Goal: Information Seeking & Learning: Learn about a topic

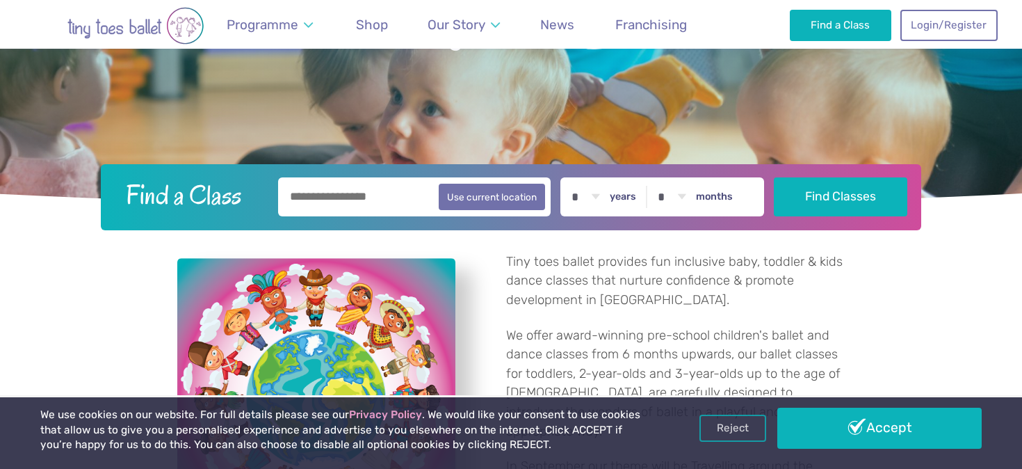
scroll to position [238, 0]
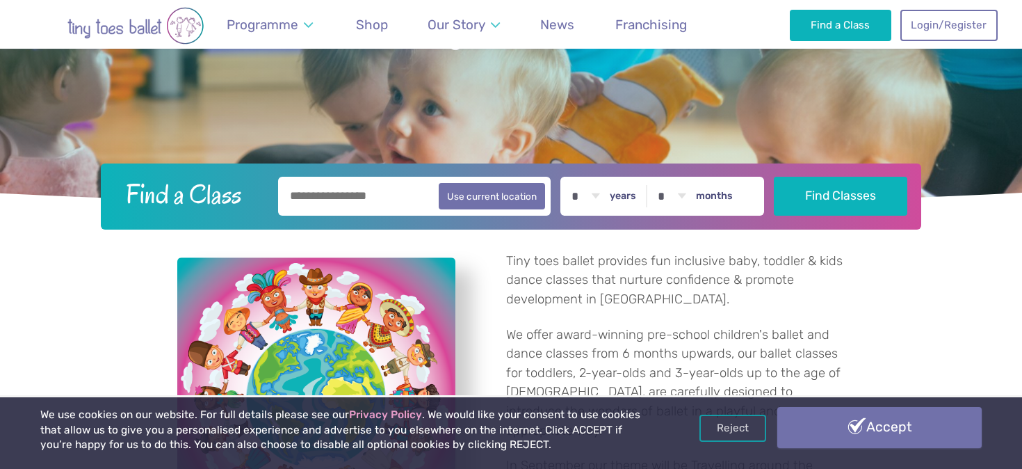
click at [862, 437] on link "Accept" at bounding box center [880, 427] width 204 height 40
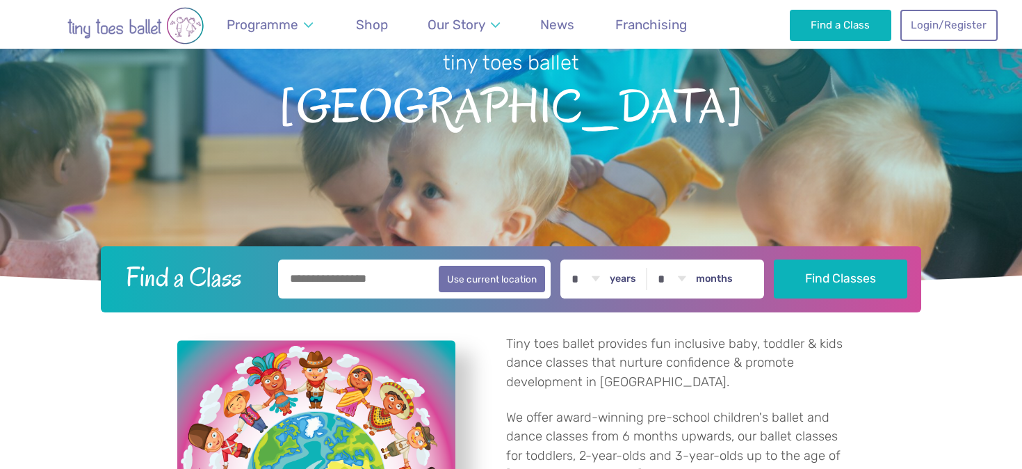
scroll to position [154, 0]
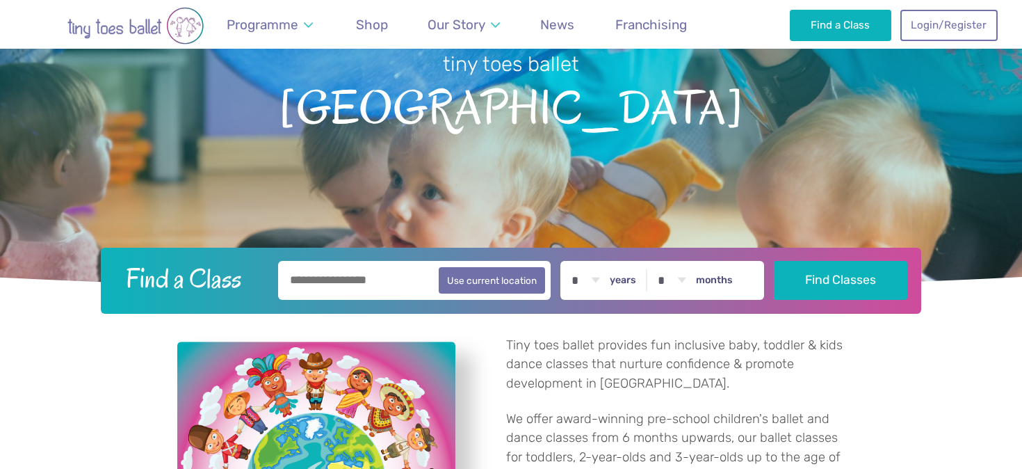
click at [396, 287] on input "text" at bounding box center [414, 280] width 273 height 39
type input "********"
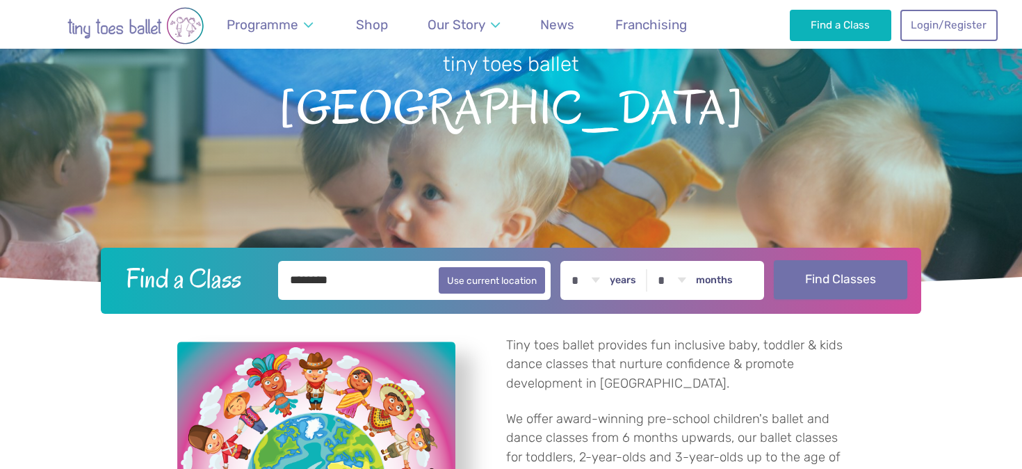
click at [865, 286] on button "Find Classes" at bounding box center [841, 279] width 134 height 39
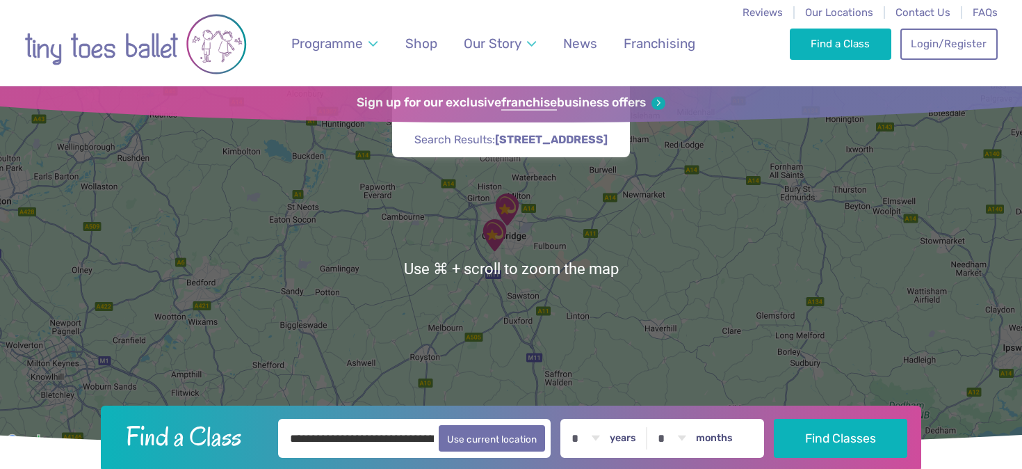
click at [498, 229] on img "Trumpington Village Hall" at bounding box center [494, 235] width 35 height 35
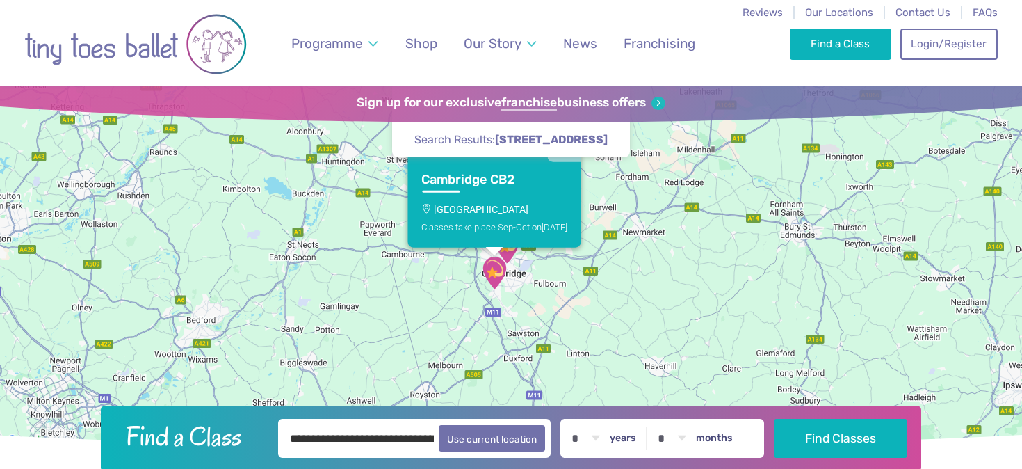
click at [489, 204] on p "[GEOGRAPHIC_DATA]" at bounding box center [494, 208] width 146 height 11
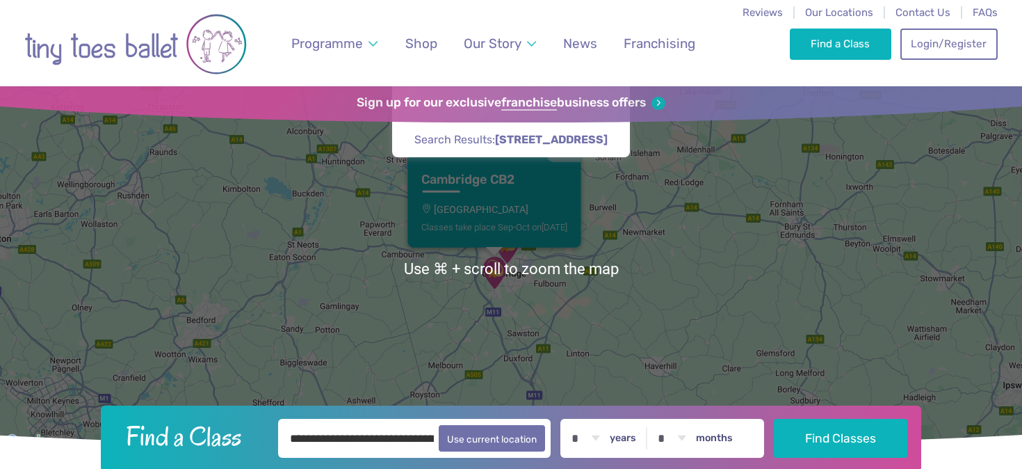
click at [799, 263] on div "Cambridge CB2 Trumpington Village Hall Classes take place Sep-Oct on Saturday" at bounding box center [511, 268] width 1022 height 364
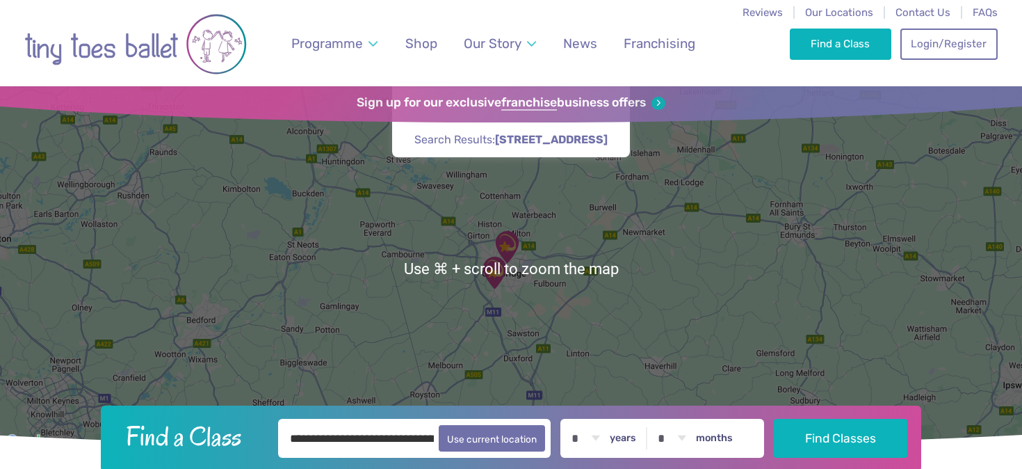
click at [517, 243] on img "St Matthew's Church" at bounding box center [507, 247] width 35 height 35
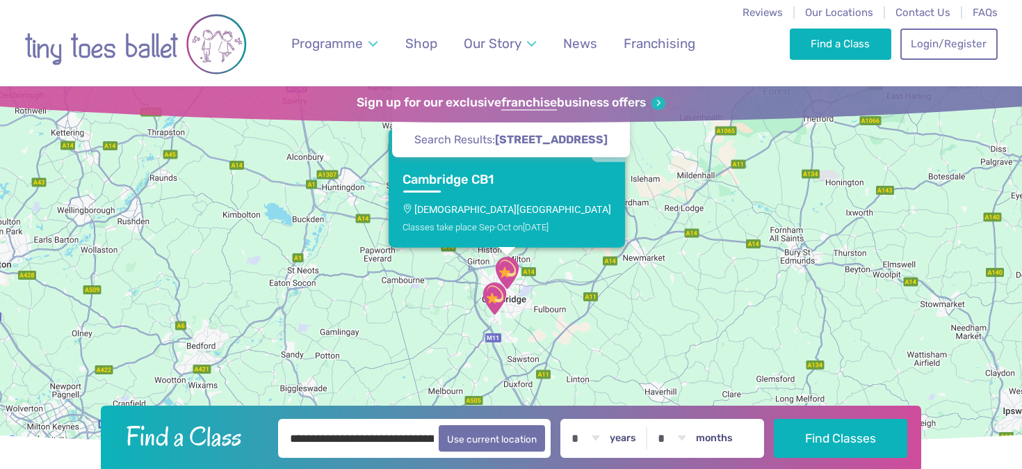
click at [162, 33] on img "Go to home page" at bounding box center [135, 44] width 223 height 70
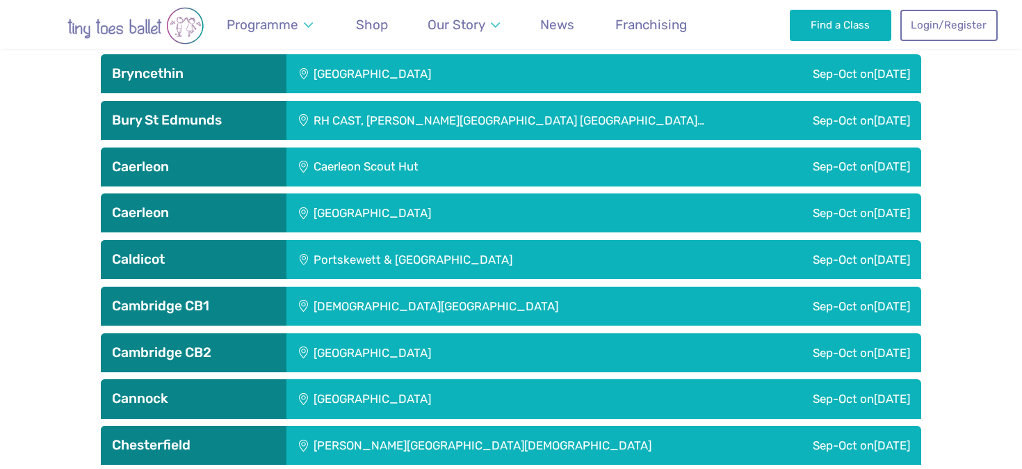
scroll to position [938, 0]
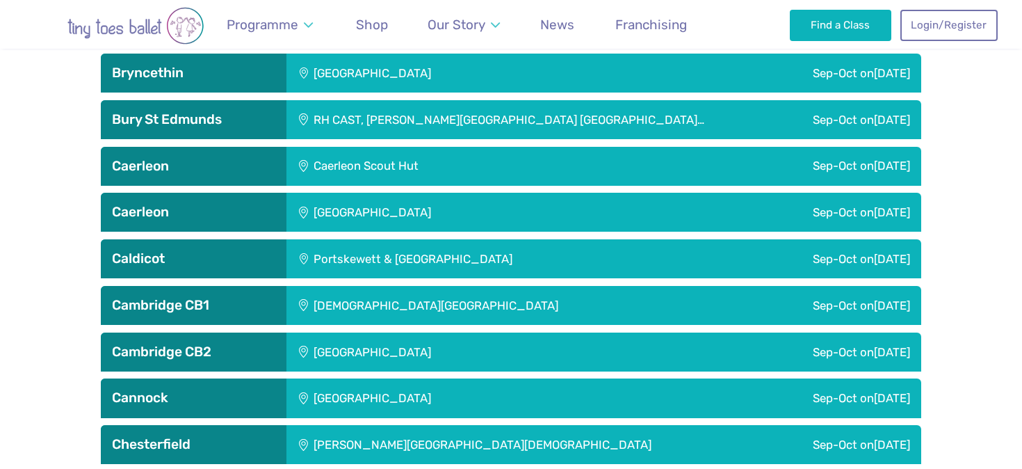
click at [375, 351] on div "[GEOGRAPHIC_DATA]" at bounding box center [466, 351] width 359 height 39
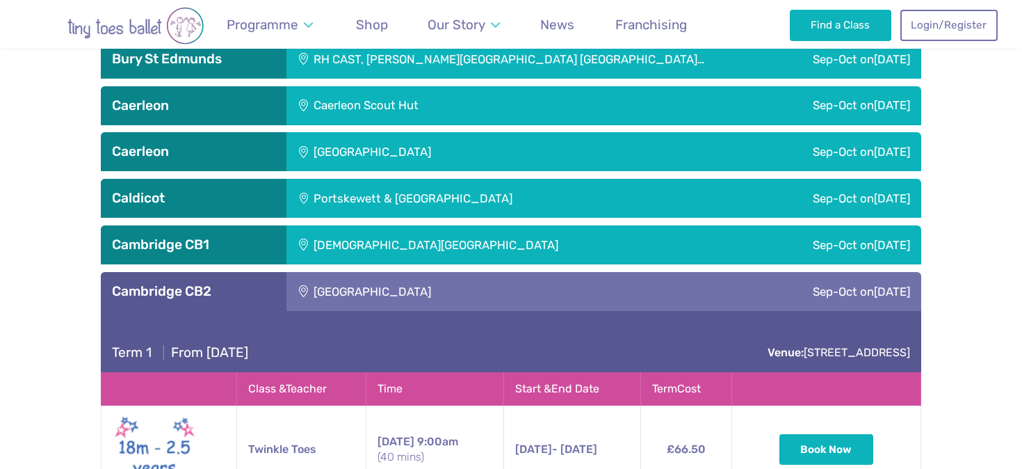
scroll to position [922, 0]
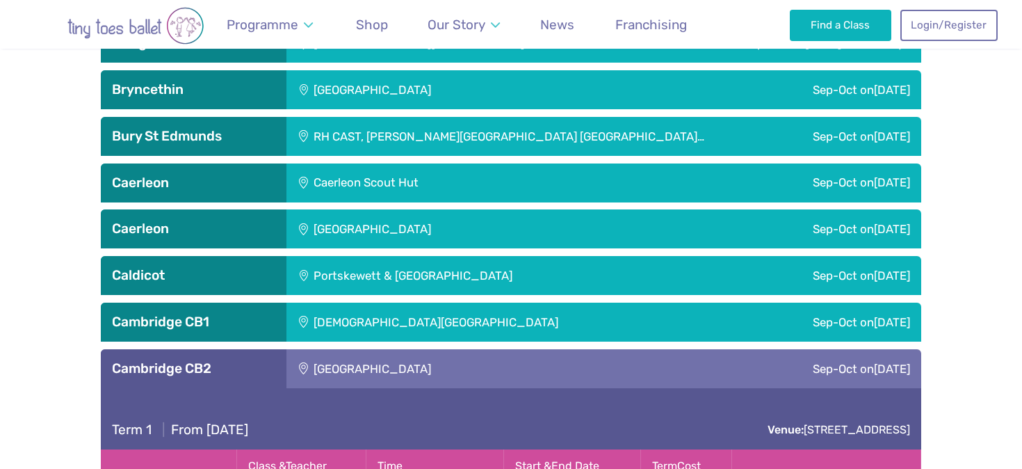
click at [188, 322] on h3 "Cambridge CB1" at bounding box center [193, 322] width 163 height 17
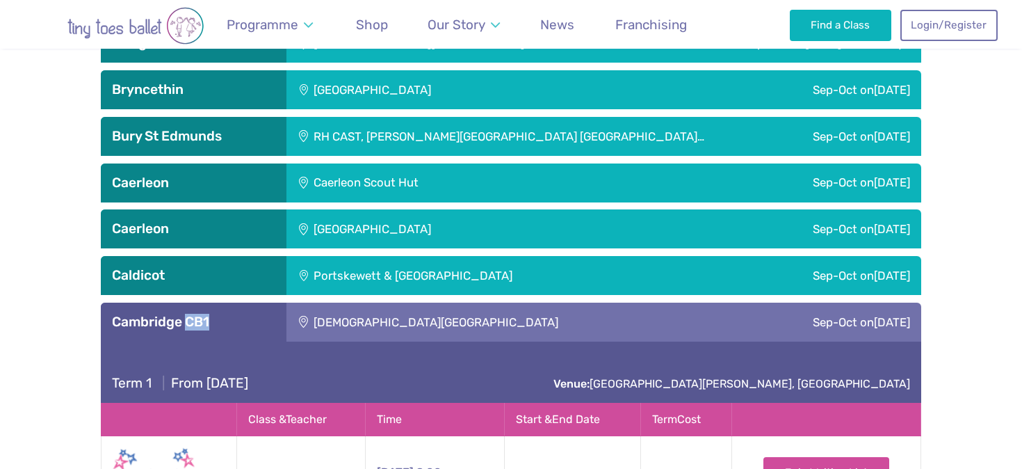
click at [188, 322] on h3 "Cambridge CB1" at bounding box center [193, 322] width 163 height 17
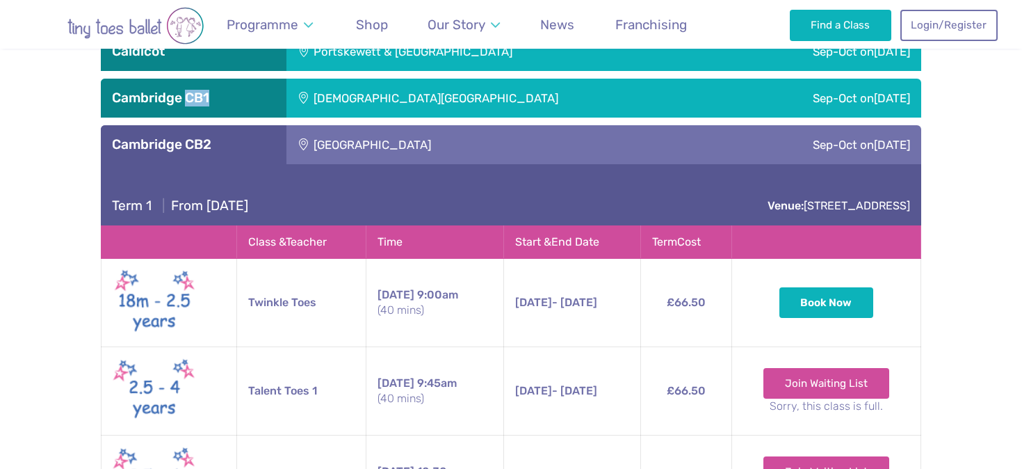
scroll to position [1150, 0]
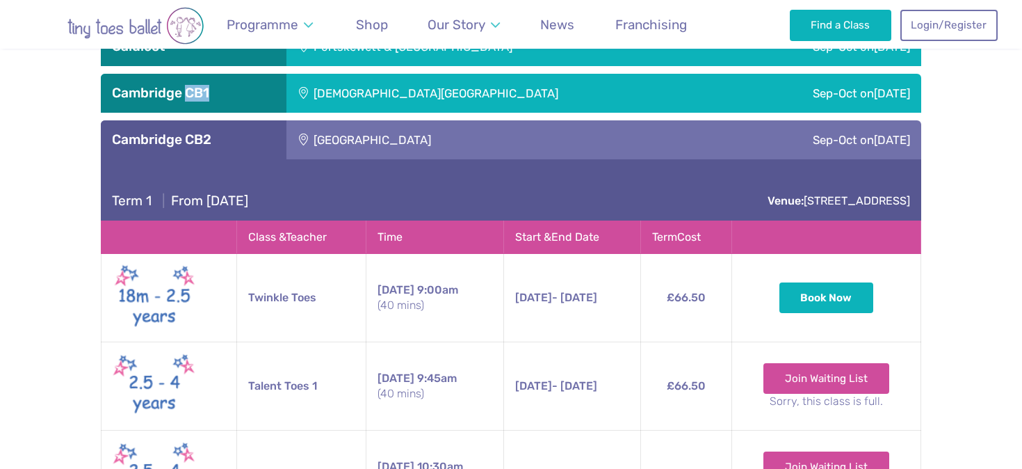
click at [187, 112] on div "Cambridge CB1" at bounding box center [194, 93] width 186 height 39
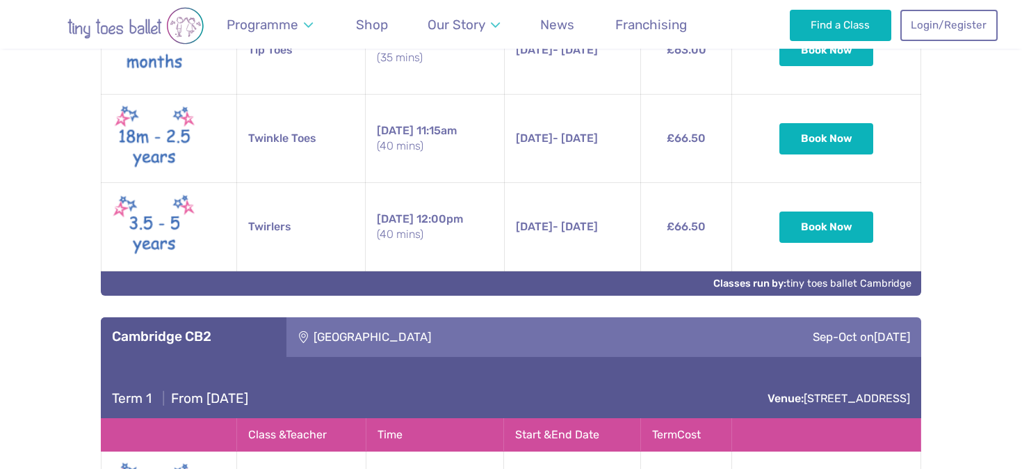
scroll to position [1529, 0]
